Goal: Find specific page/section: Find specific page/section

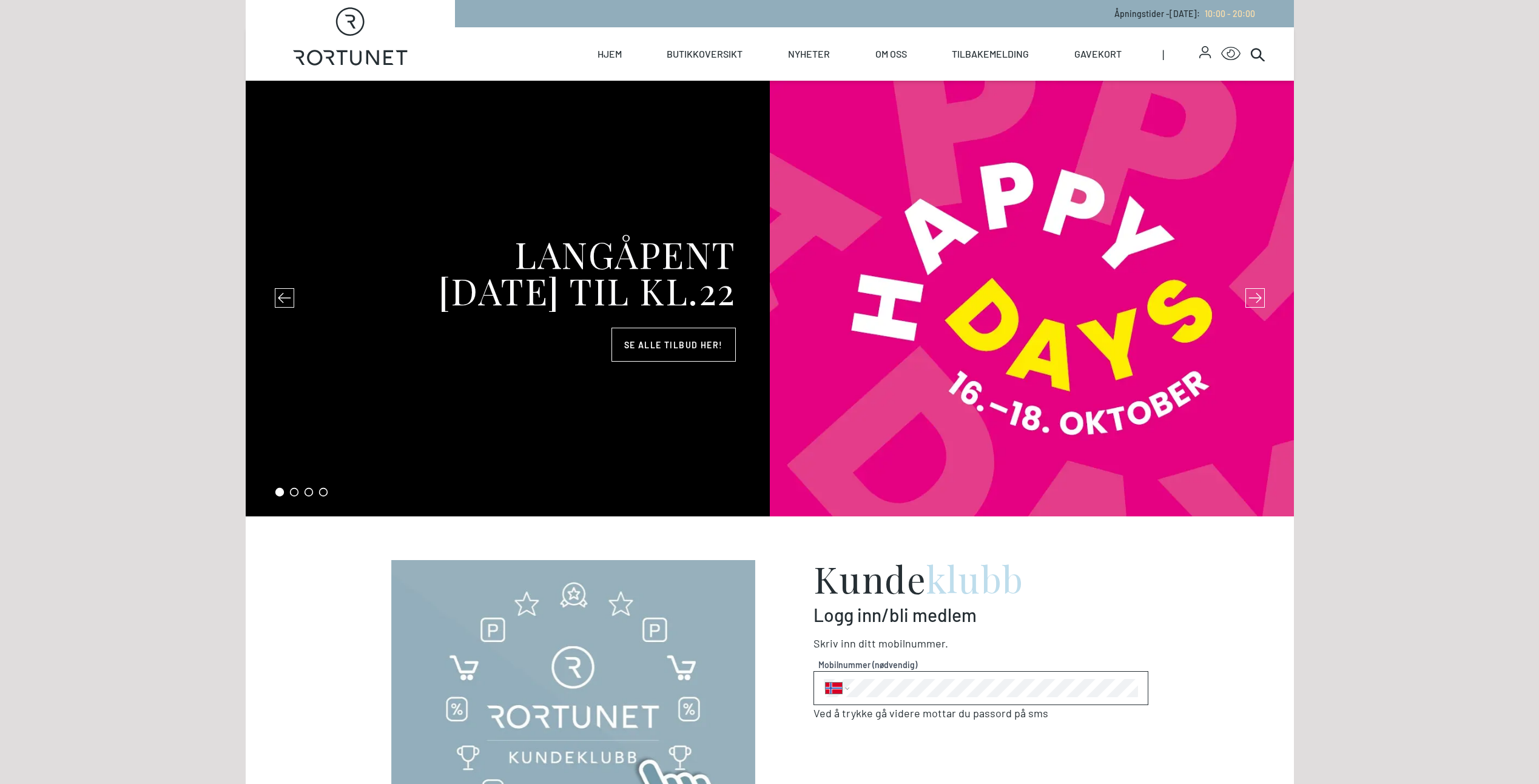
select select "NO"
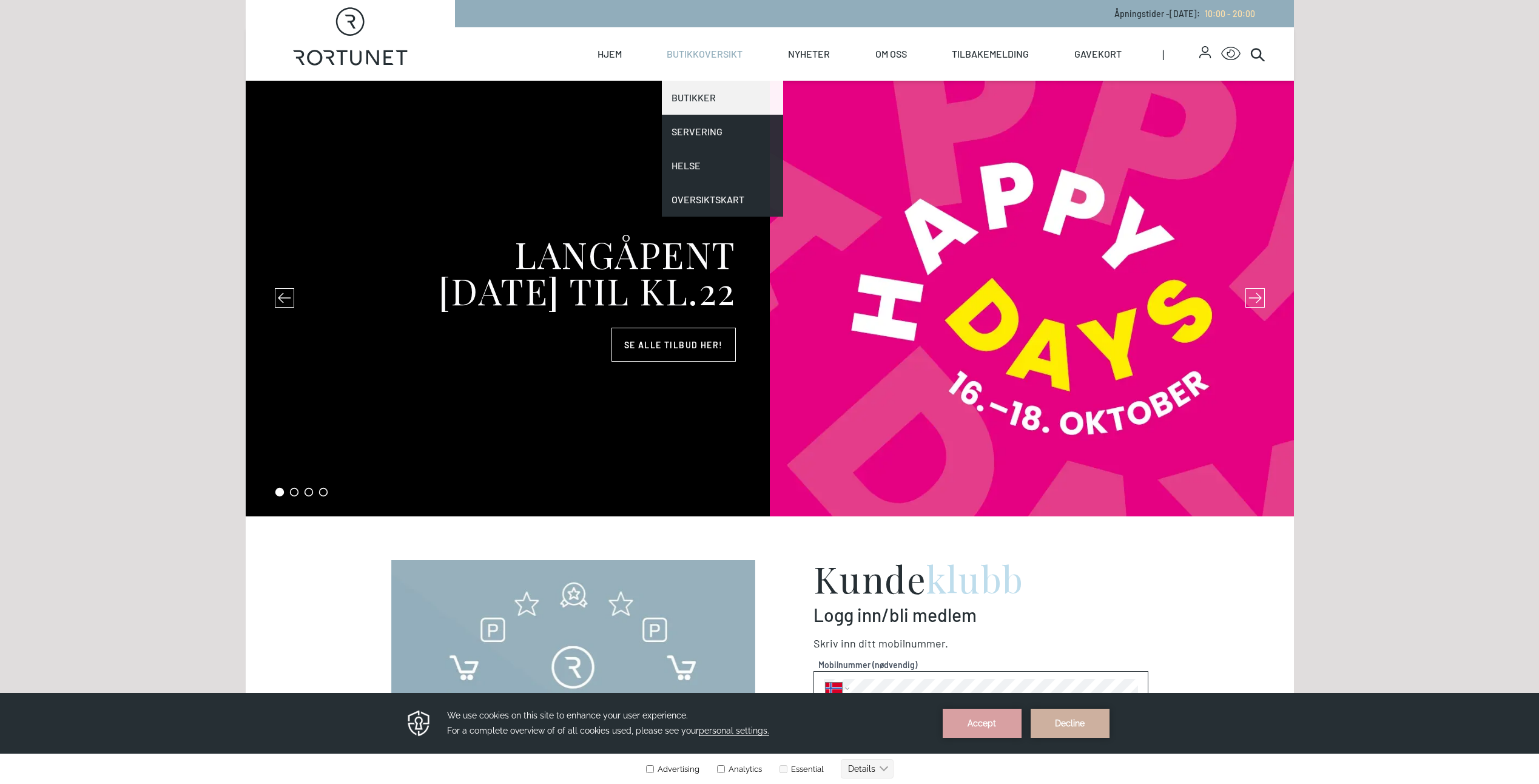
click at [692, 103] on link "Butikker" at bounding box center [722, 98] width 121 height 34
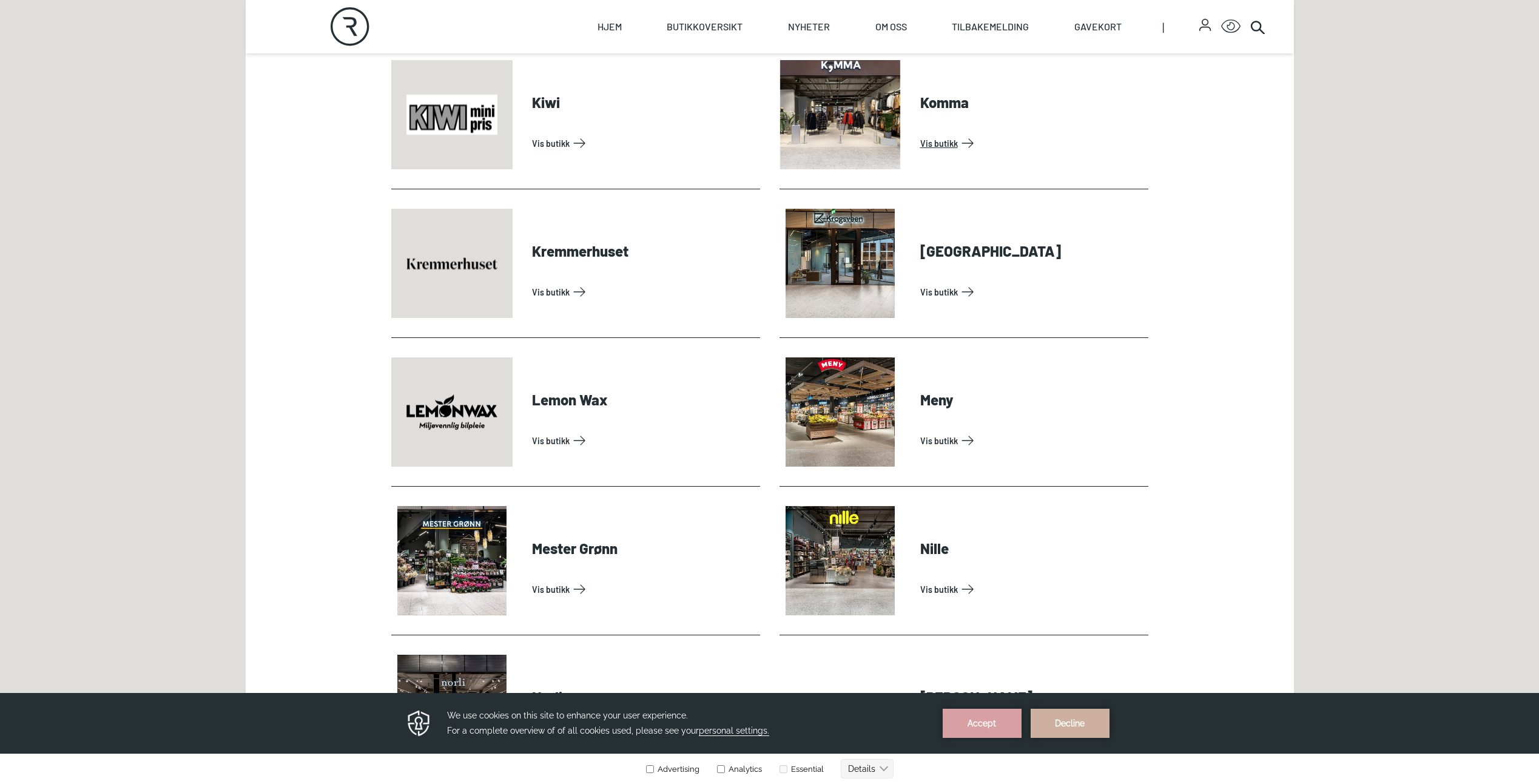
scroll to position [1820, 0]
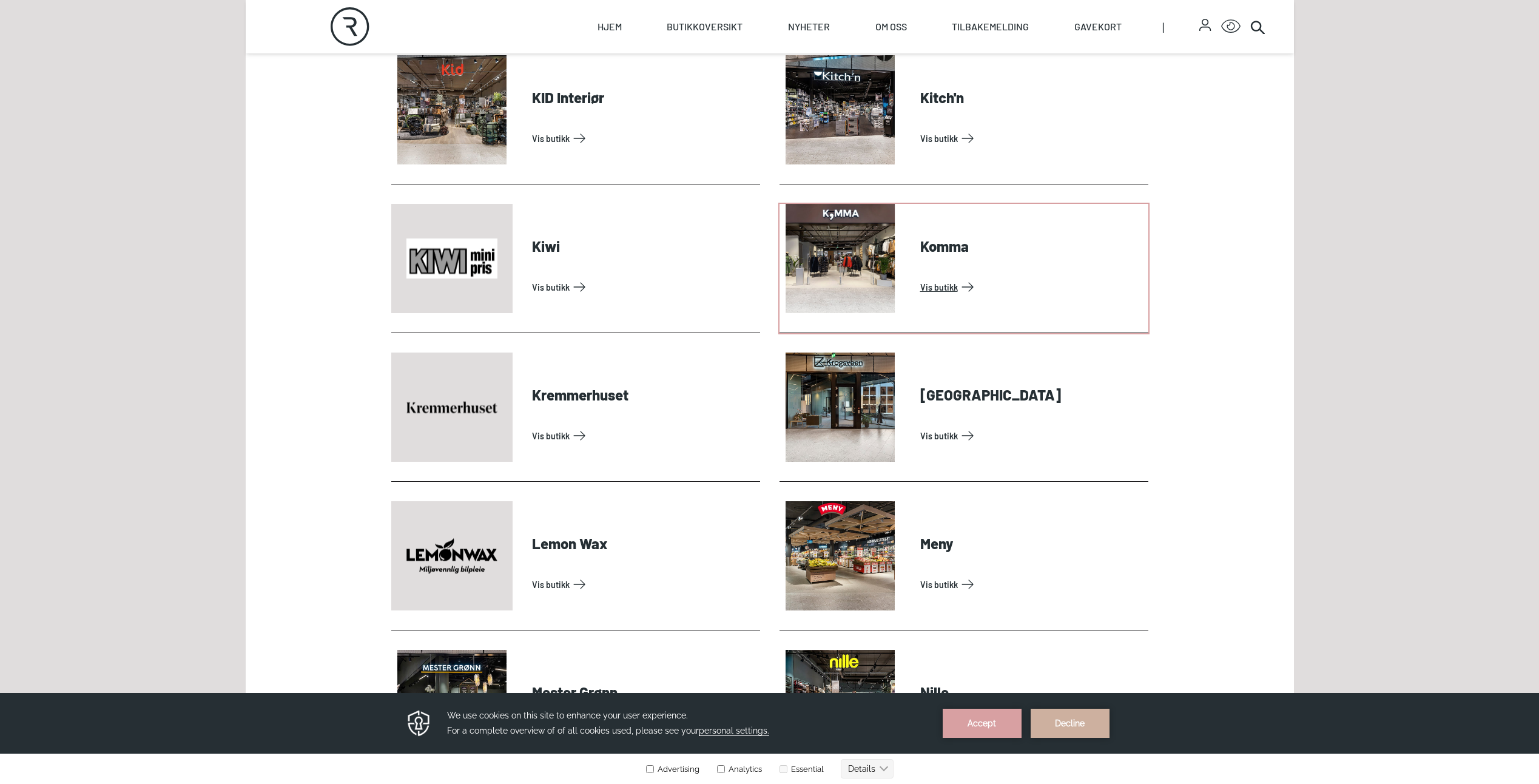
click at [932, 289] on link "Vis butikk" at bounding box center [1031, 286] width 223 height 19
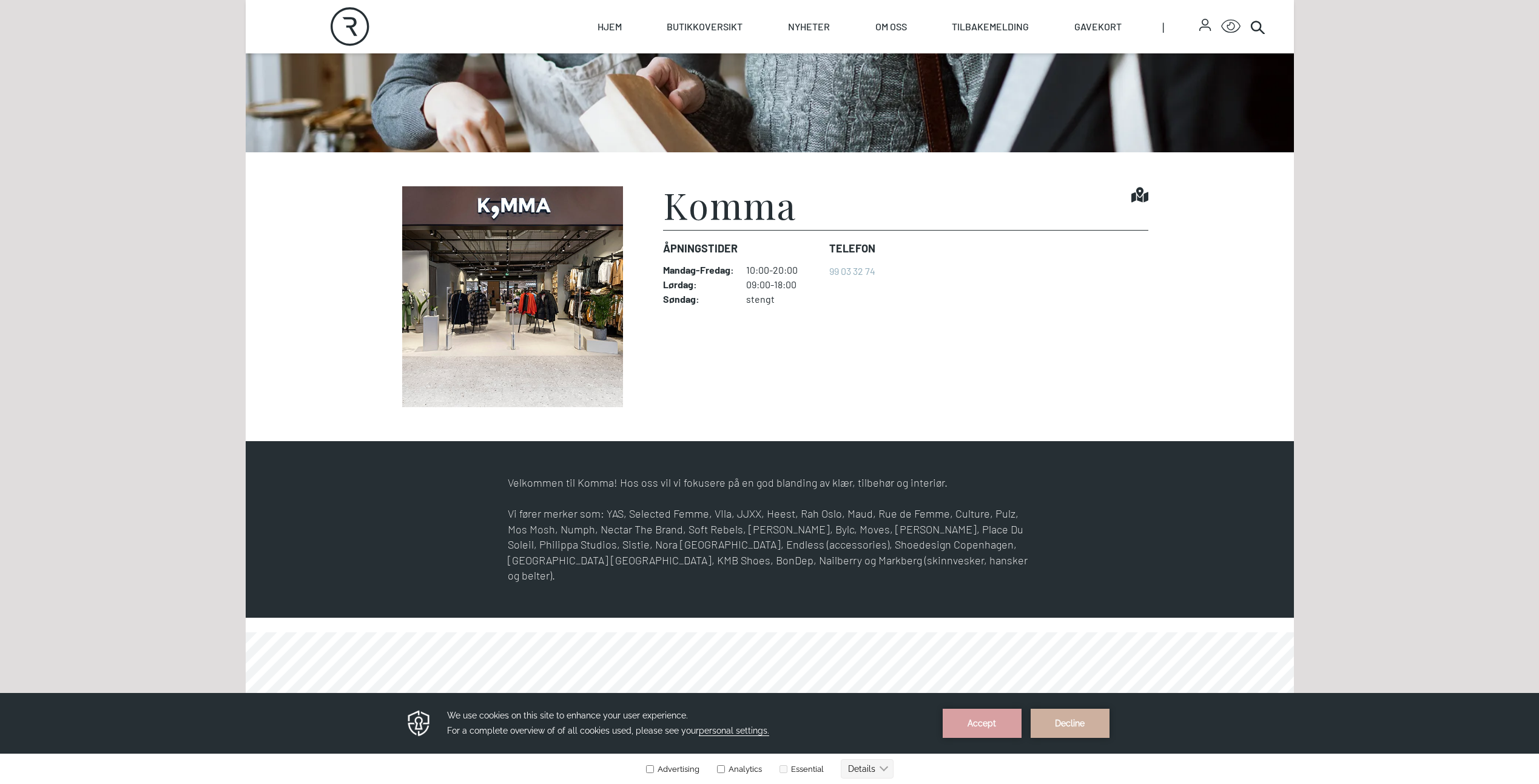
scroll to position [303, 0]
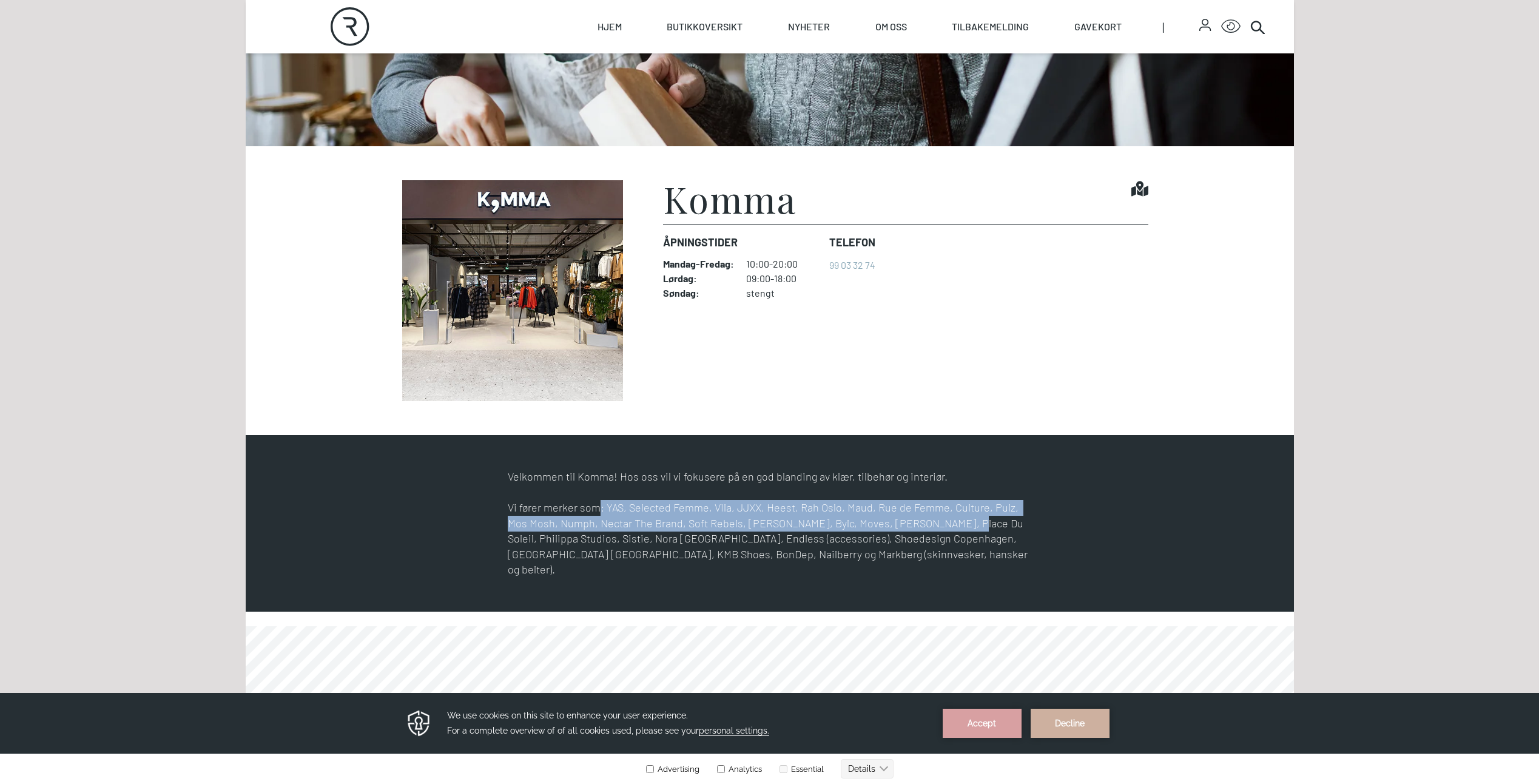
drag, startPoint x: 599, startPoint y: 507, endPoint x: 920, endPoint y: 530, distance: 321.8
click at [920, 530] on p "Vi fører merker som: YAS, Selected Femme, VIla, JJXX, Heest, Rah Oslo, Maud, Ru…" at bounding box center [770, 539] width 524 height 78
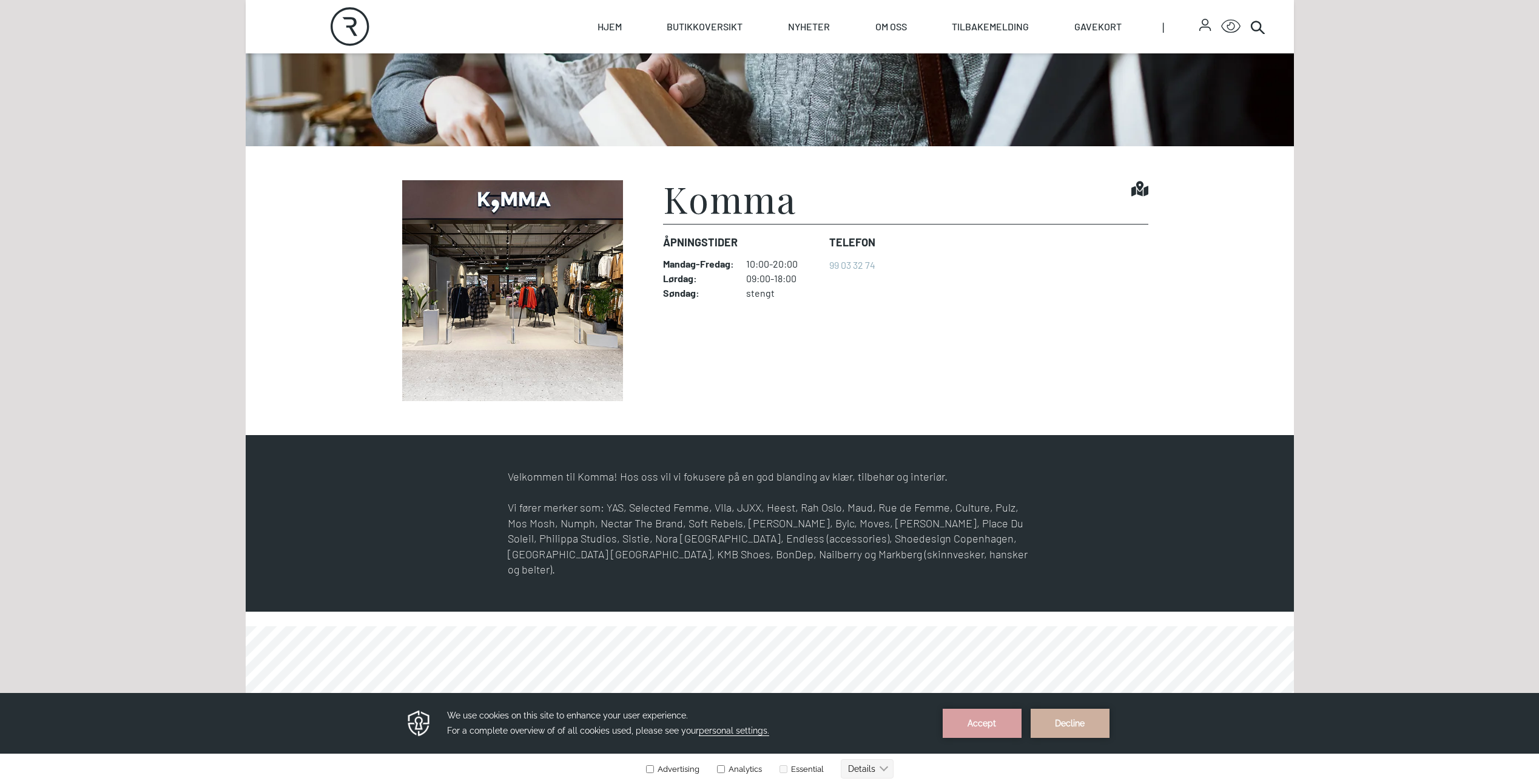
drag, startPoint x: 920, startPoint y: 530, endPoint x: 787, endPoint y: 547, distance: 134.0
click at [787, 547] on p "Vi fører merker som: YAS, Selected Femme, VIla, JJXX, Heest, Rah Oslo, Maud, Ru…" at bounding box center [770, 539] width 524 height 78
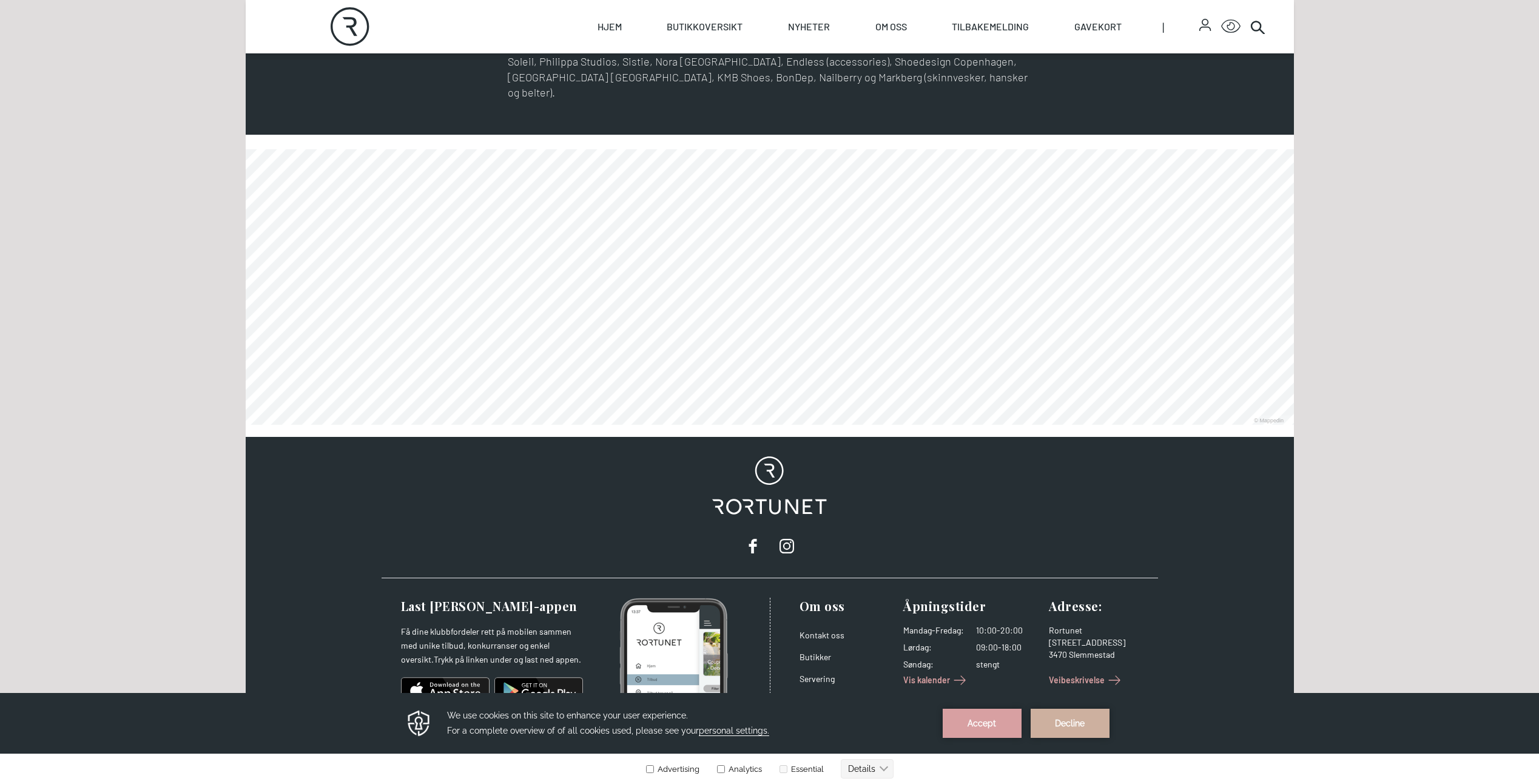
scroll to position [820, 0]
